Goal: Check status

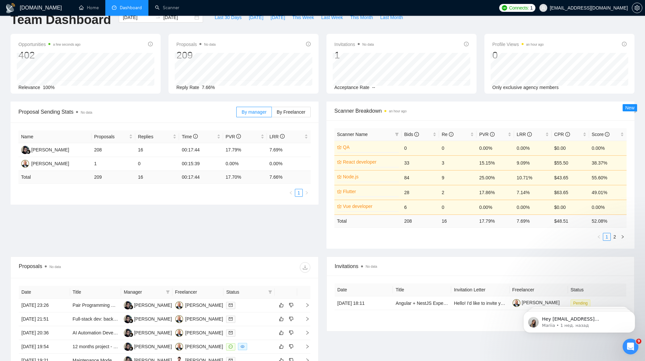
scroll to position [15, 0]
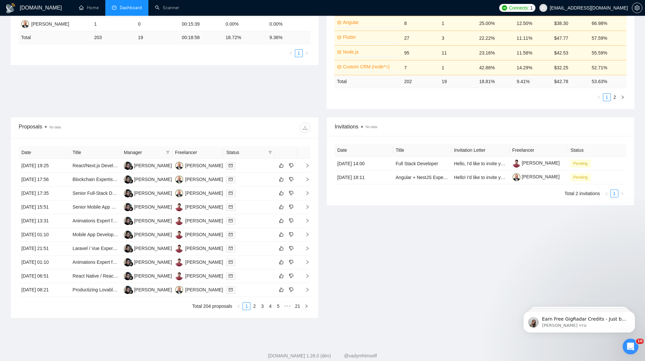
scroll to position [170, 0]
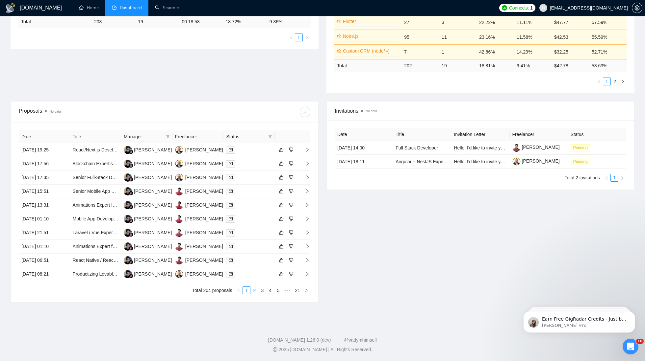
click at [255, 292] on link "2" at bounding box center [254, 290] width 7 height 7
click at [247, 291] on link "1" at bounding box center [246, 290] width 7 height 7
click at [579, 160] on span "Pending" at bounding box center [580, 161] width 20 height 7
